Goal: Find specific page/section: Find specific page/section

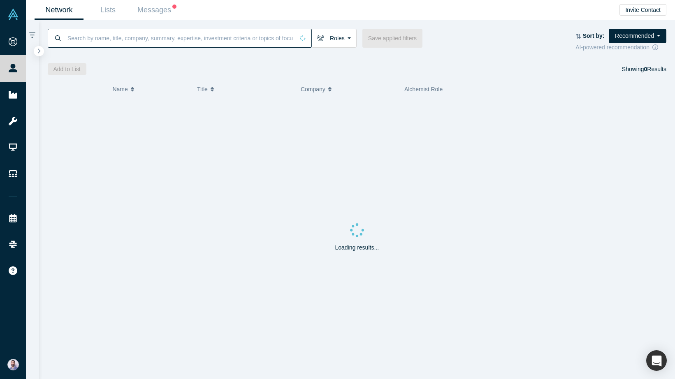
click at [265, 36] on input at bounding box center [180, 37] width 227 height 19
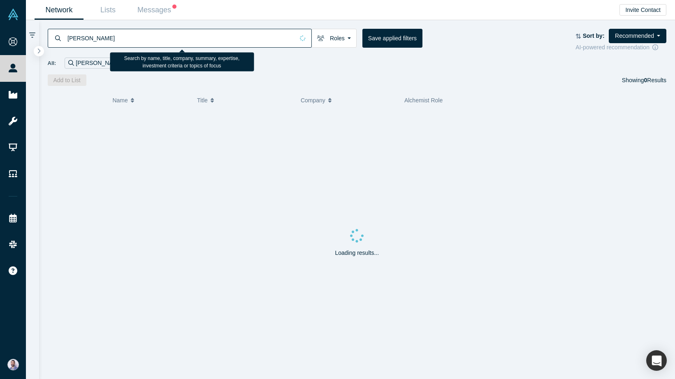
type input "[PERSON_NAME]"
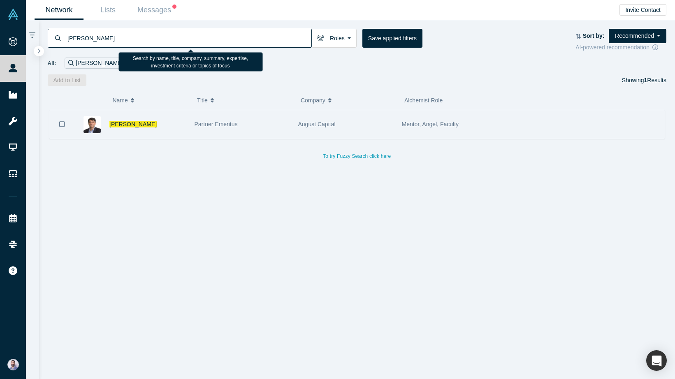
click at [130, 128] on div "[PERSON_NAME]" at bounding box center [147, 124] width 76 height 28
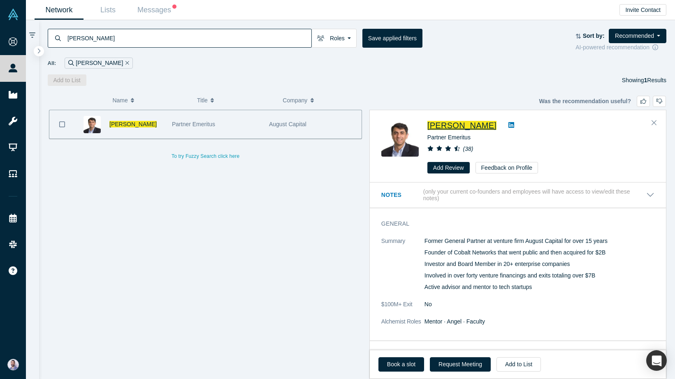
click at [468, 128] on span "[PERSON_NAME]" at bounding box center [461, 125] width 69 height 9
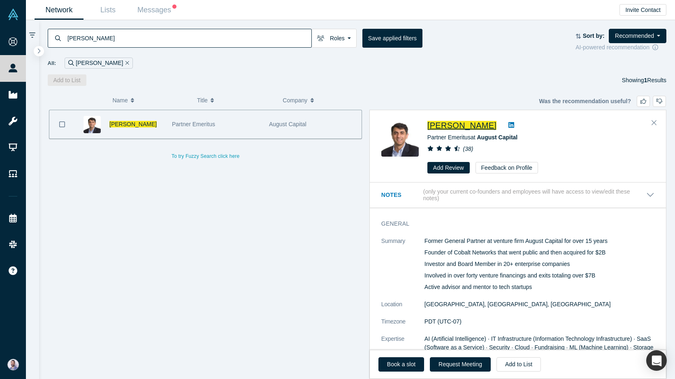
click at [499, 126] on div at bounding box center [511, 125] width 24 height 10
click at [508, 126] on icon at bounding box center [511, 125] width 6 height 6
click at [340, 78] on div "Add to List Showing 1 Results" at bounding box center [357, 80] width 619 height 12
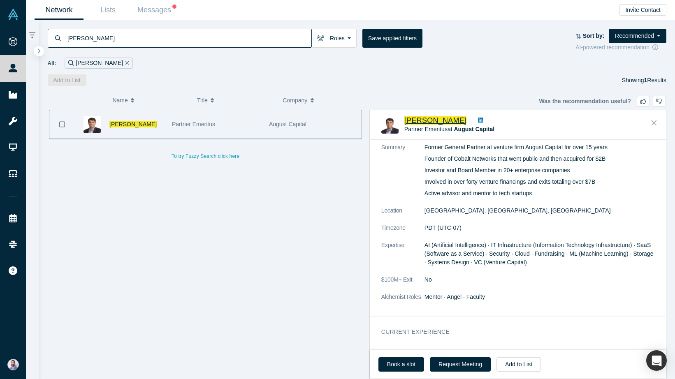
scroll to position [116, 0]
